Goal: Task Accomplishment & Management: Manage account settings

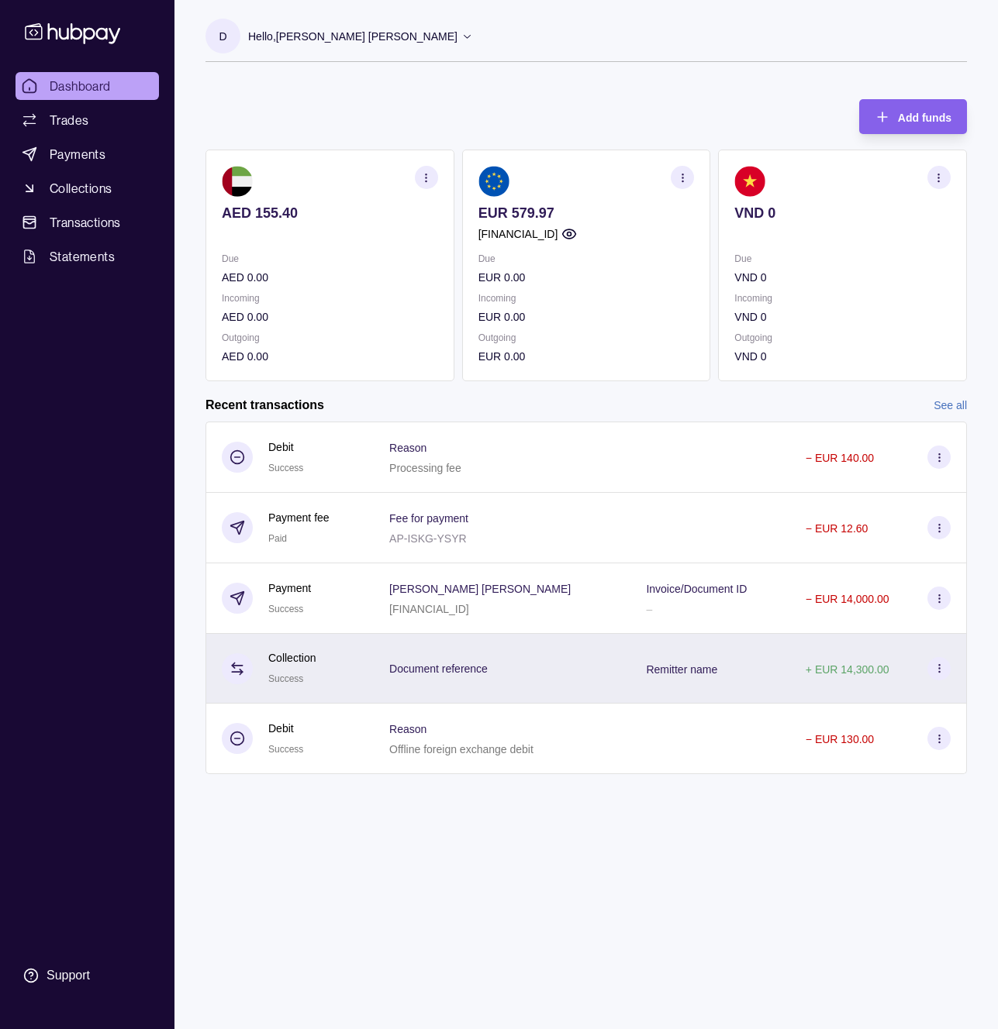
click at [978, 582] on section "Add funds AED 155.40 Due AED 0.00 Incoming AED 0.00 Outgoing AED 0.00 EUR 579.9…" at bounding box center [585, 445] width 823 height 722
